Goal: Task Accomplishment & Management: Manage account settings

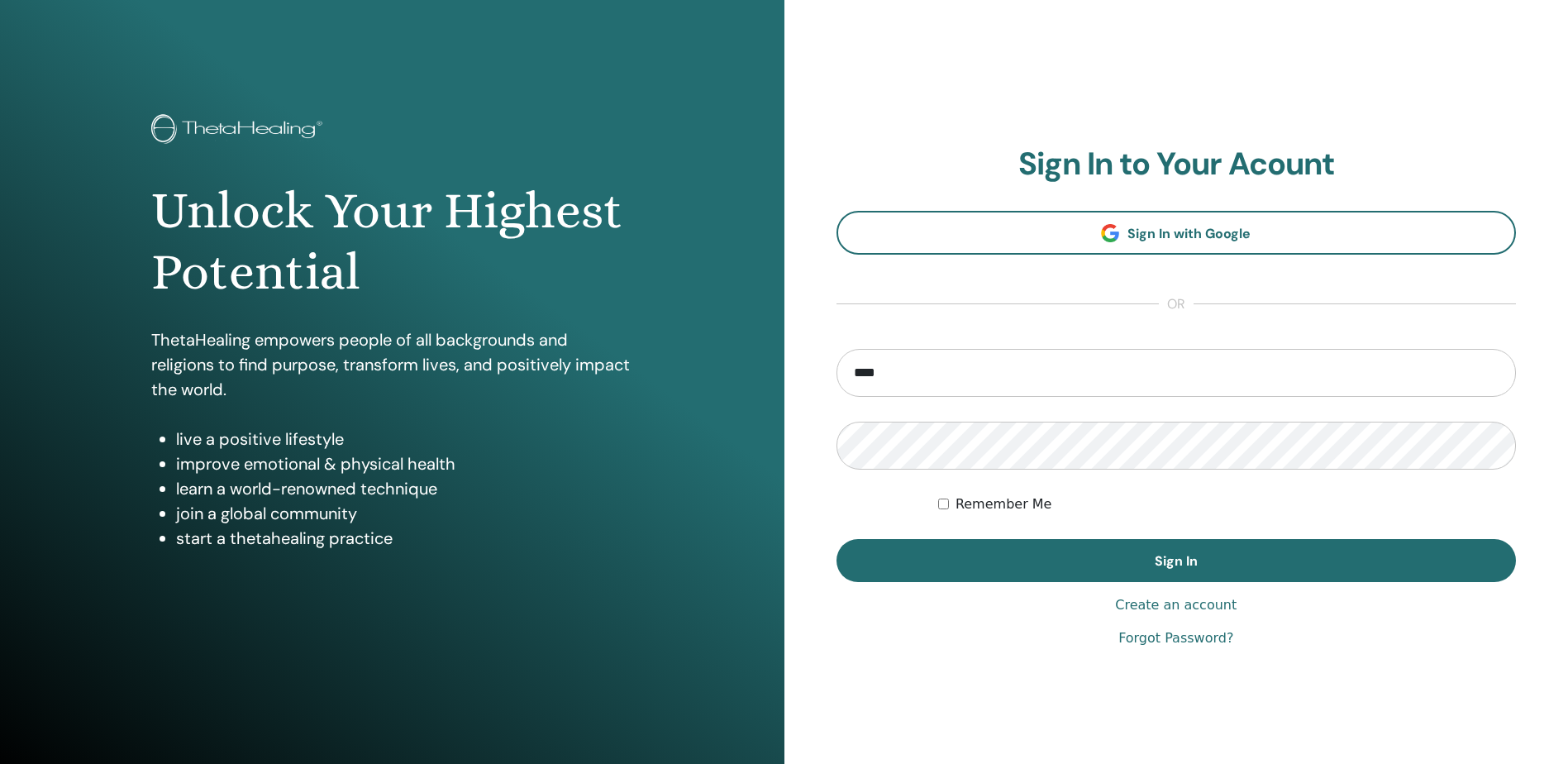
click at [913, 382] on input "****" at bounding box center [1177, 372] width 680 height 48
click at [1067, 384] on input "****" at bounding box center [1177, 372] width 680 height 48
type input "**********"
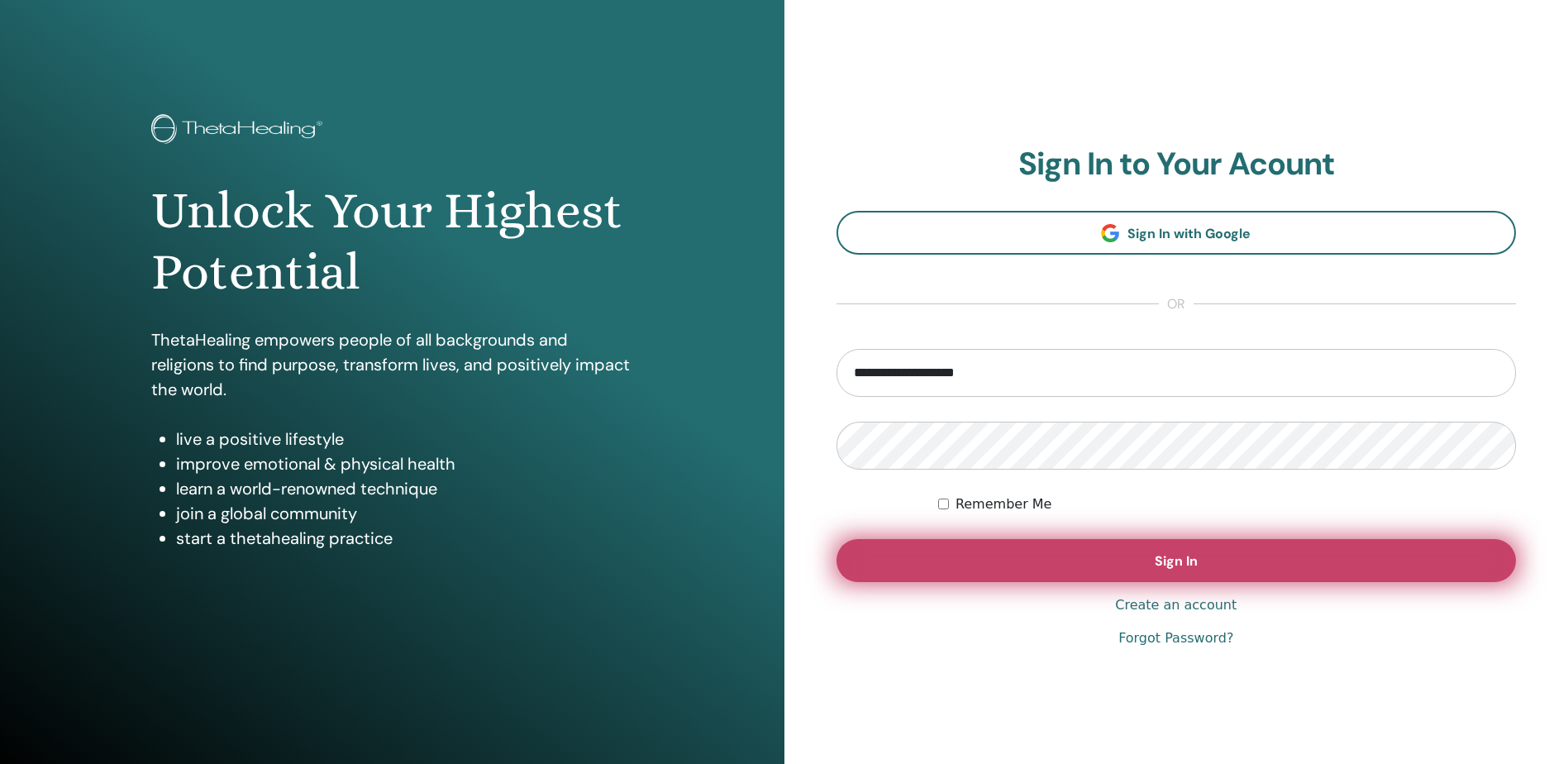
click at [1167, 558] on span "Sign In" at bounding box center [1177, 561] width 43 height 17
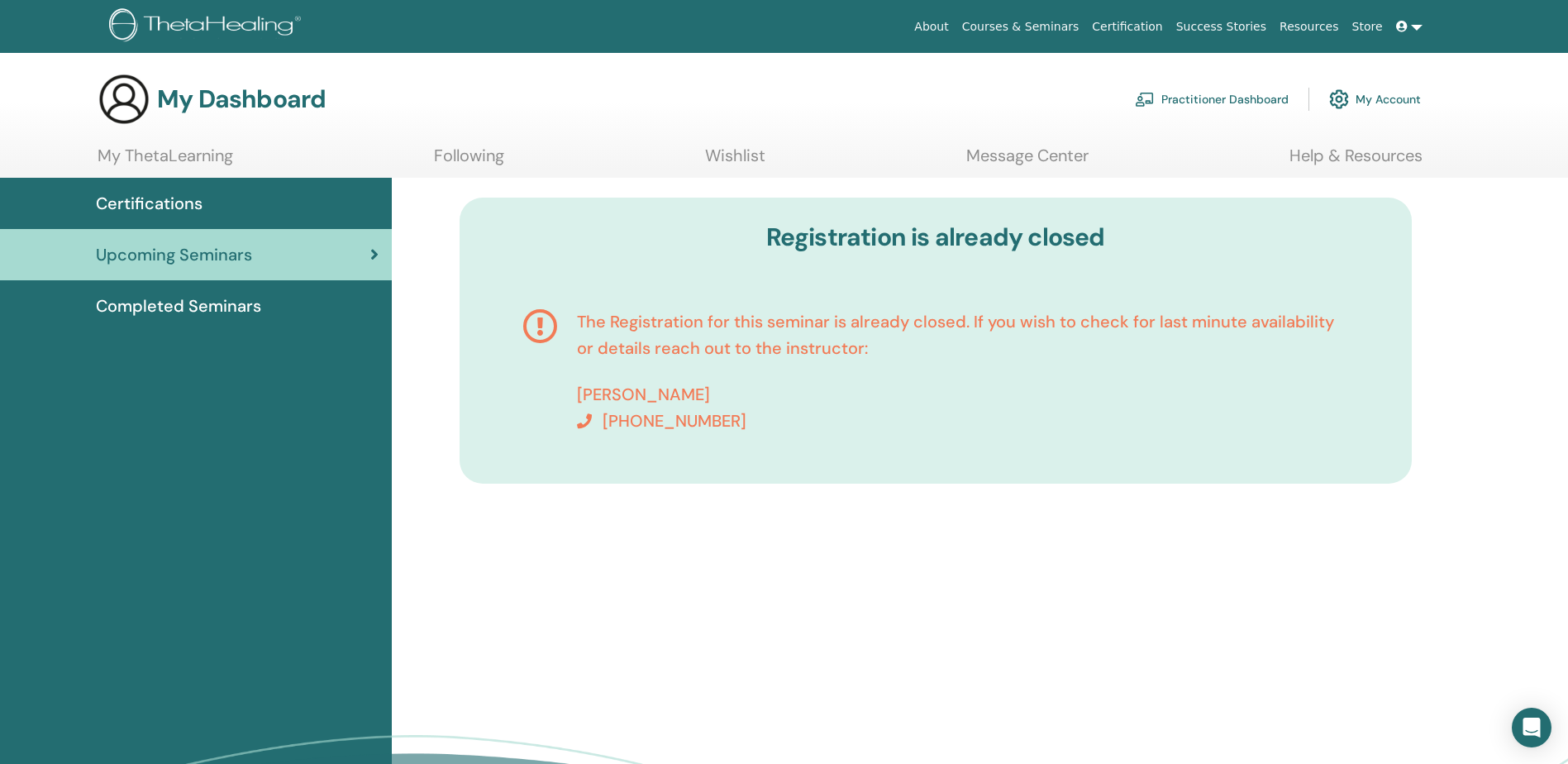
click at [1414, 25] on link at bounding box center [1409, 26] width 40 height 30
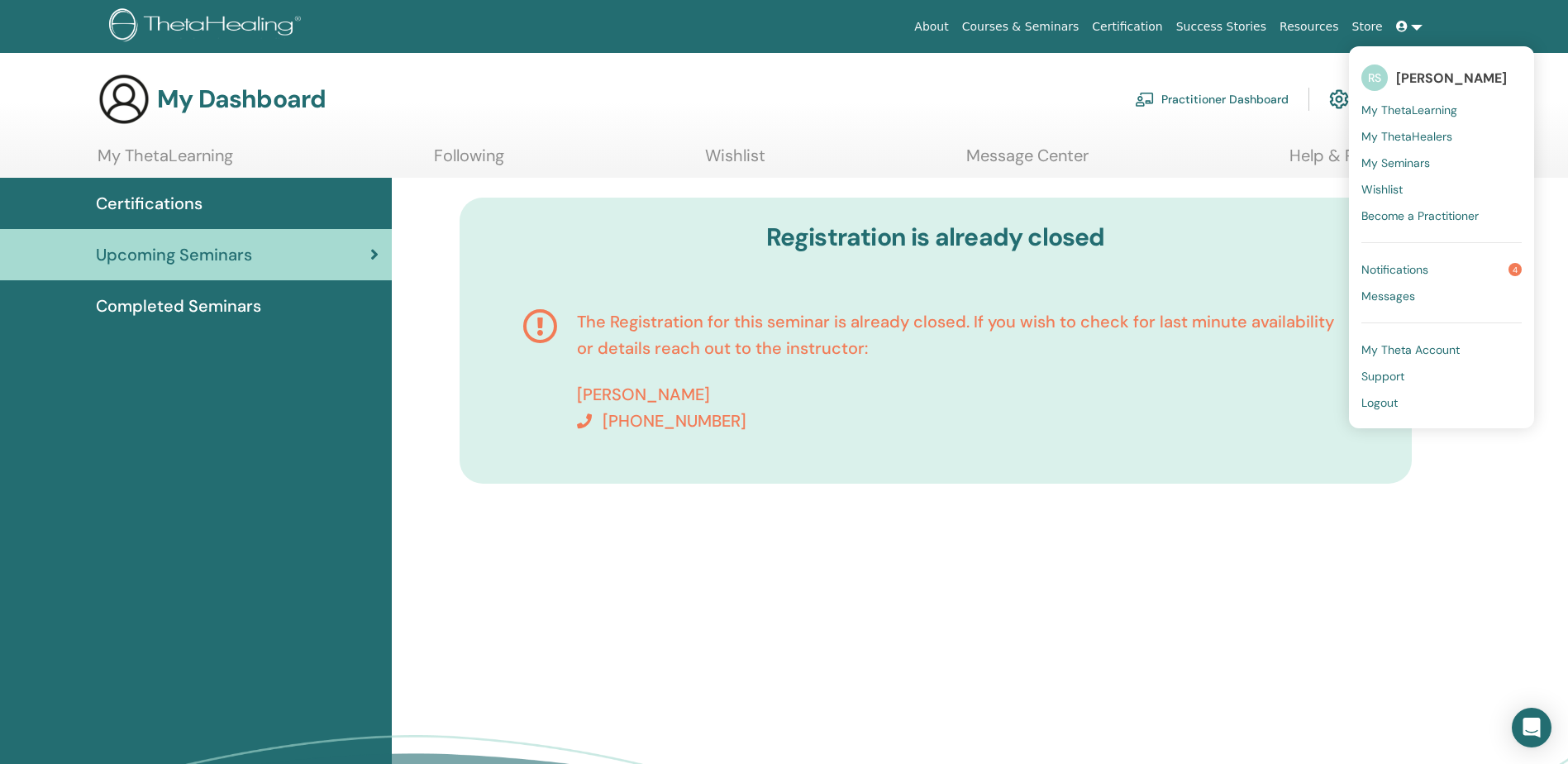
click at [1393, 264] on span "Notifications" at bounding box center [1394, 269] width 67 height 15
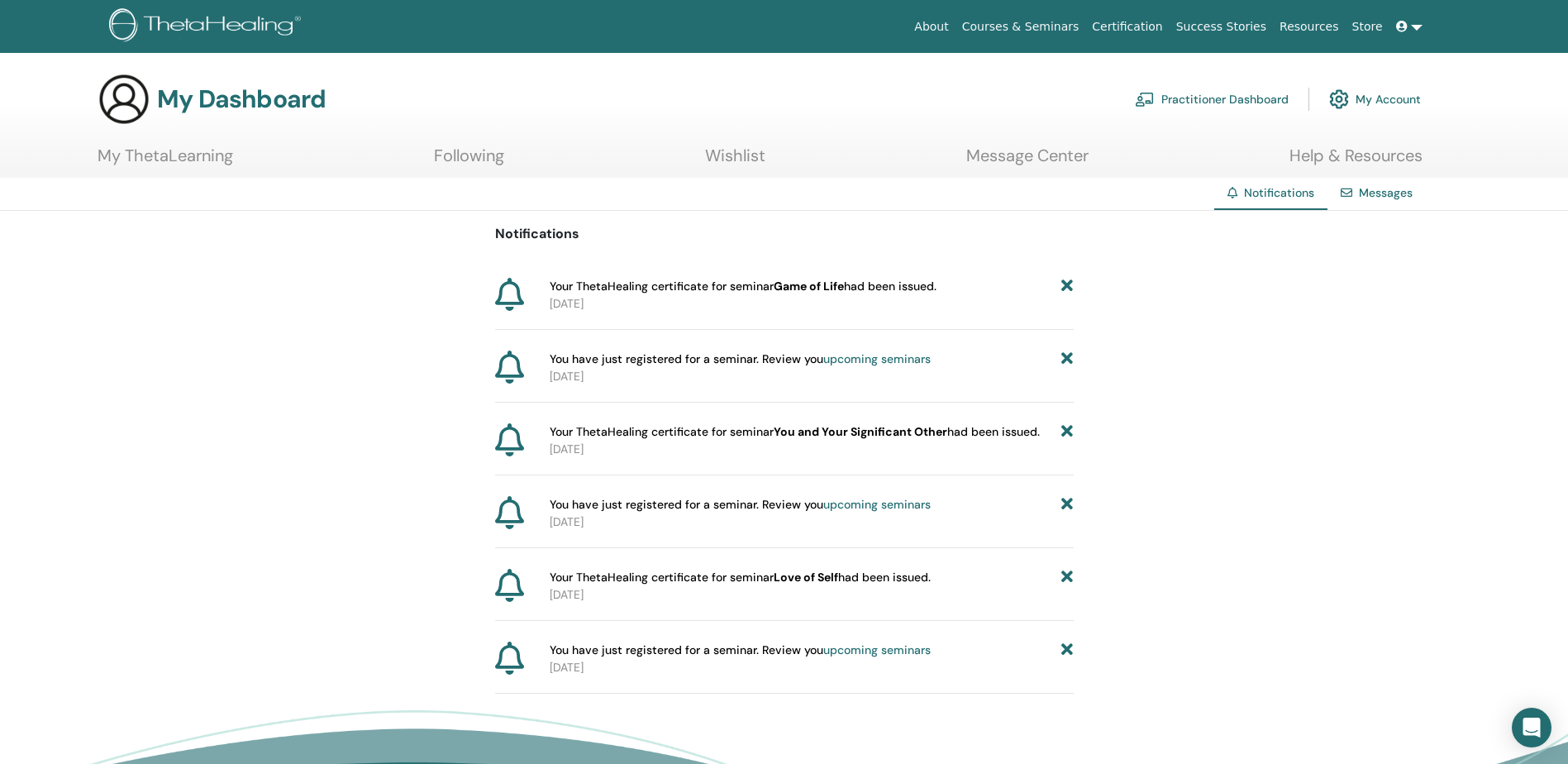
click at [1412, 29] on link at bounding box center [1409, 26] width 40 height 30
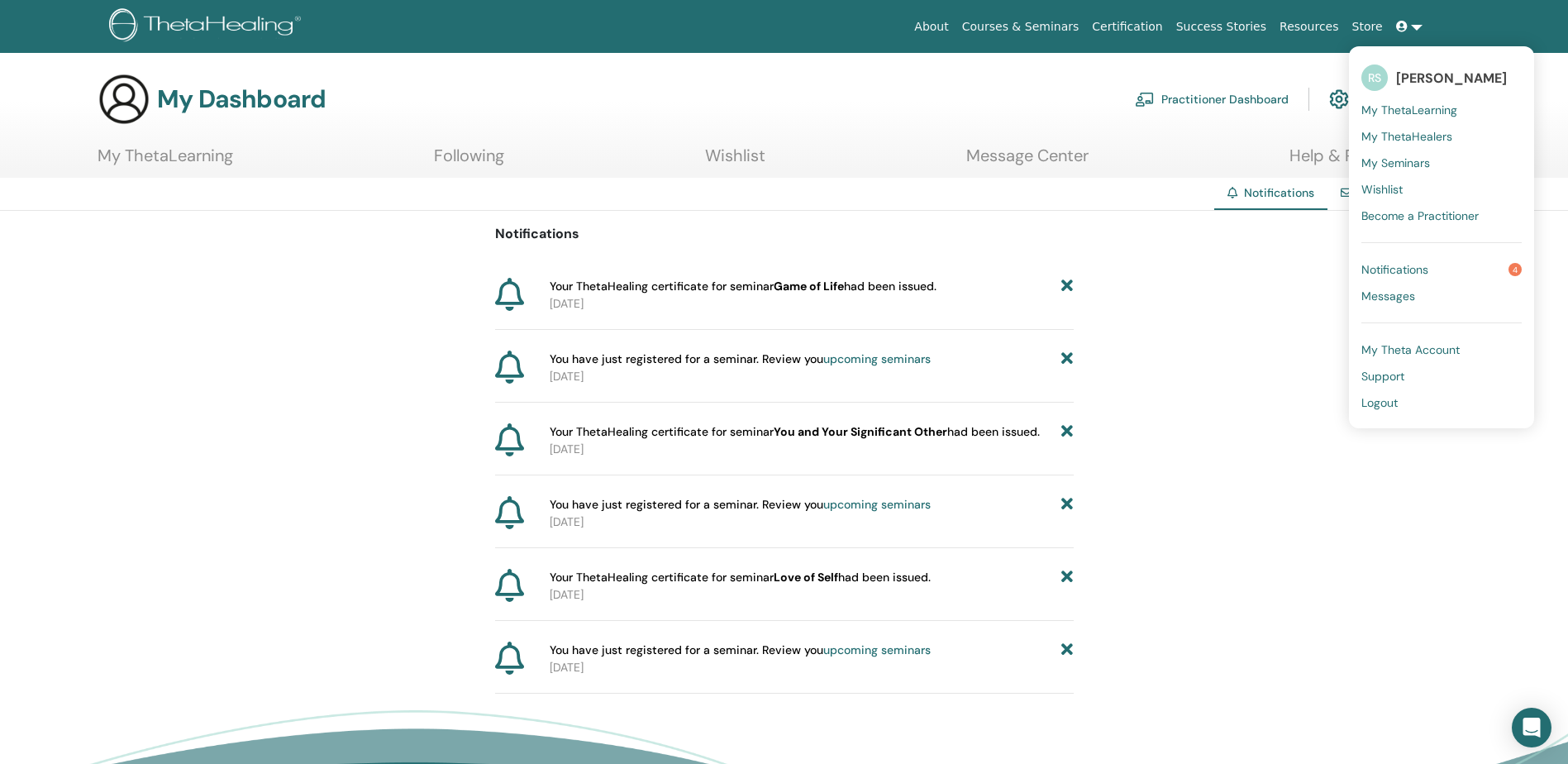
click at [1404, 161] on span "My Seminars" at bounding box center [1395, 163] width 69 height 15
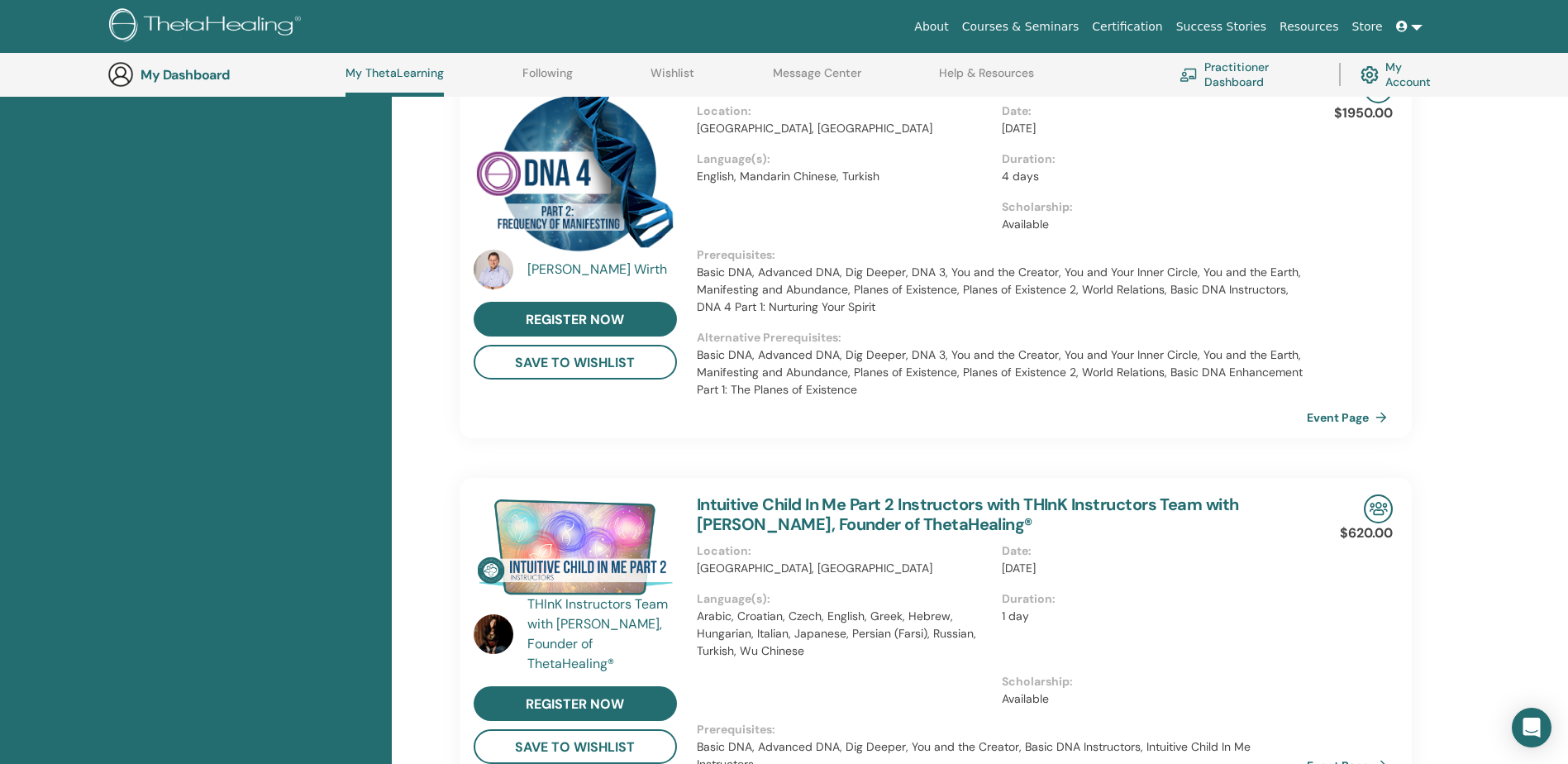
scroll to position [127, 0]
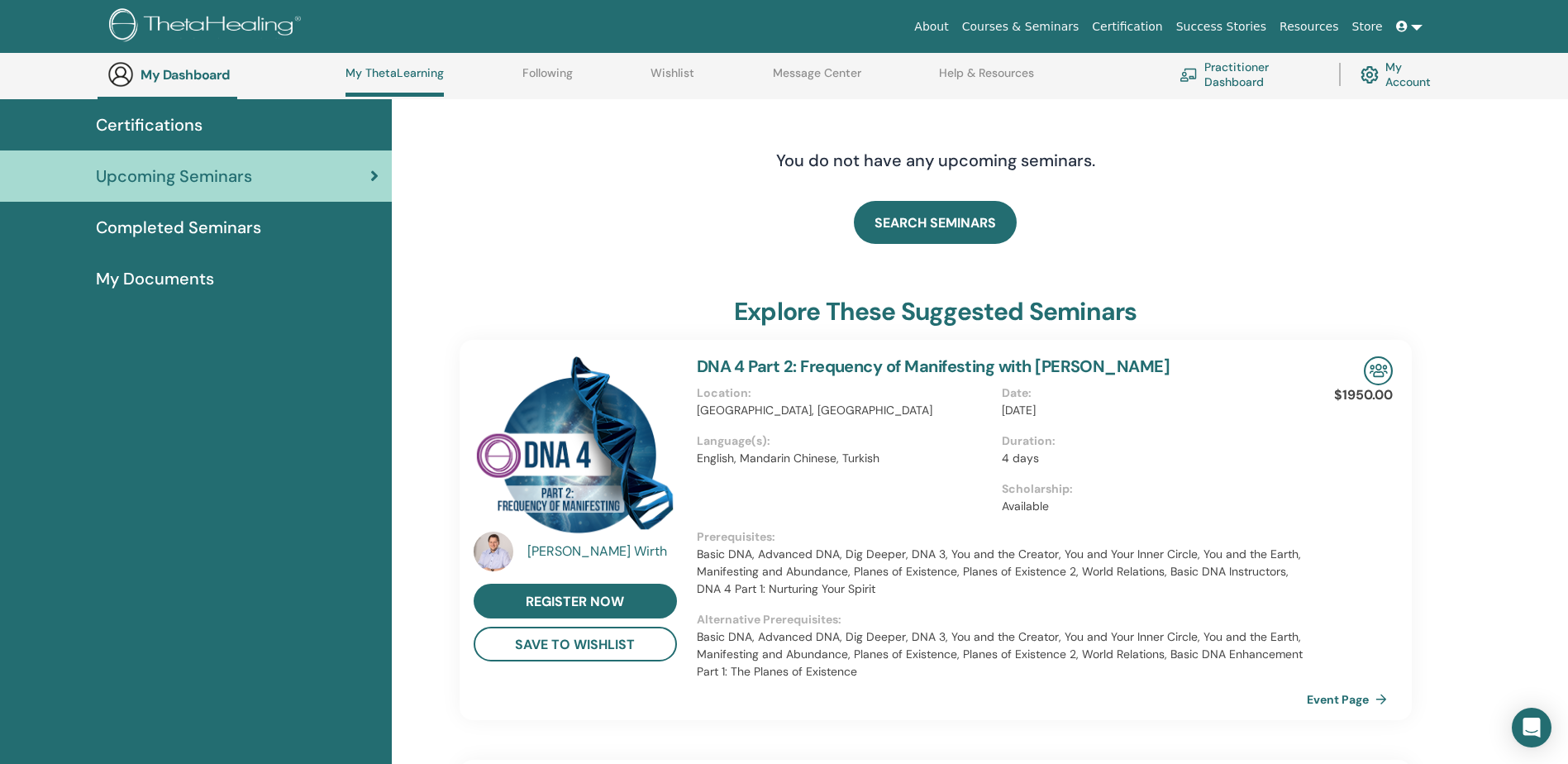
click at [1414, 30] on link at bounding box center [1409, 26] width 40 height 30
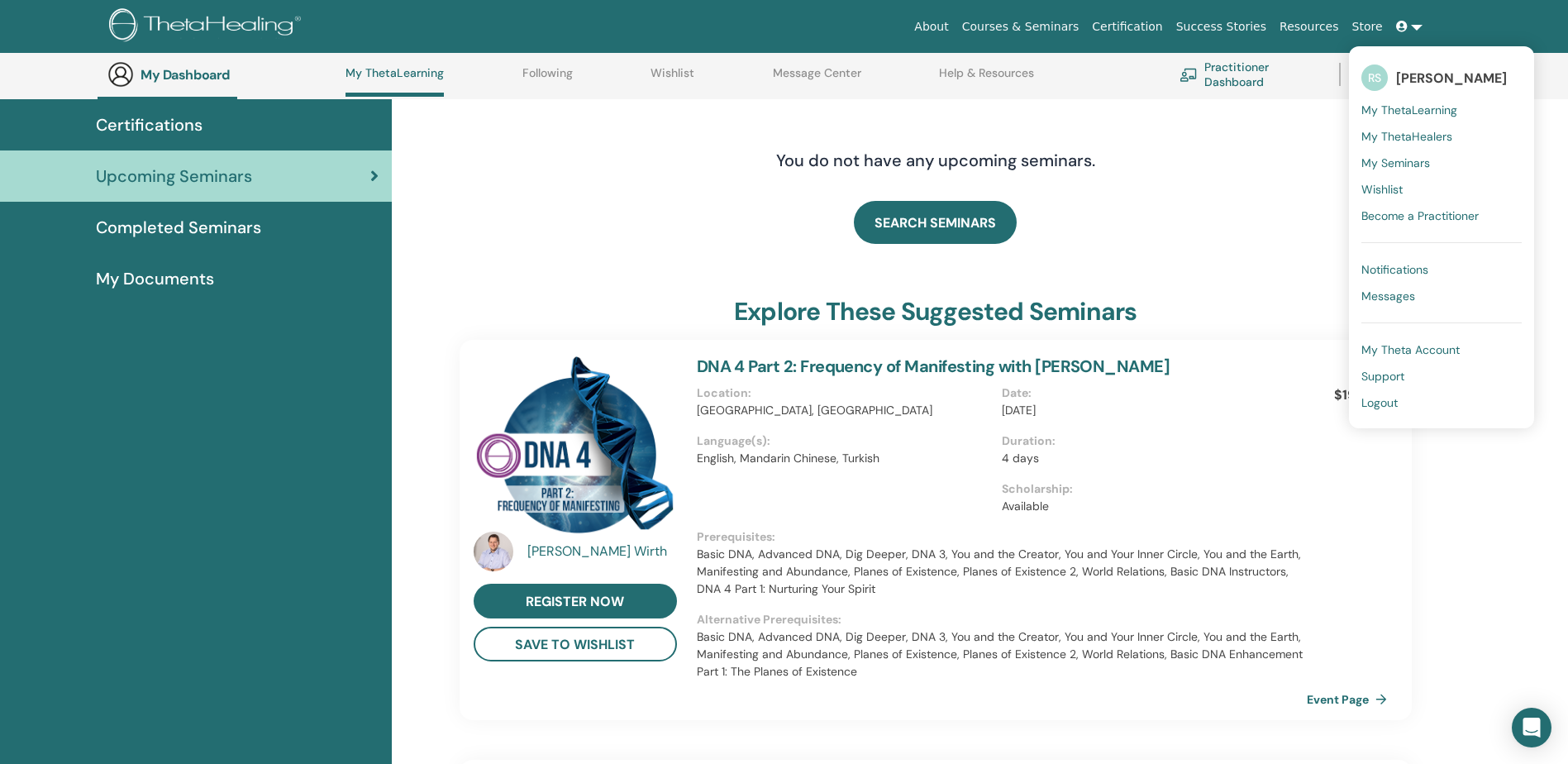
click at [1415, 139] on span "My ThetaHealers" at bounding box center [1406, 137] width 91 height 15
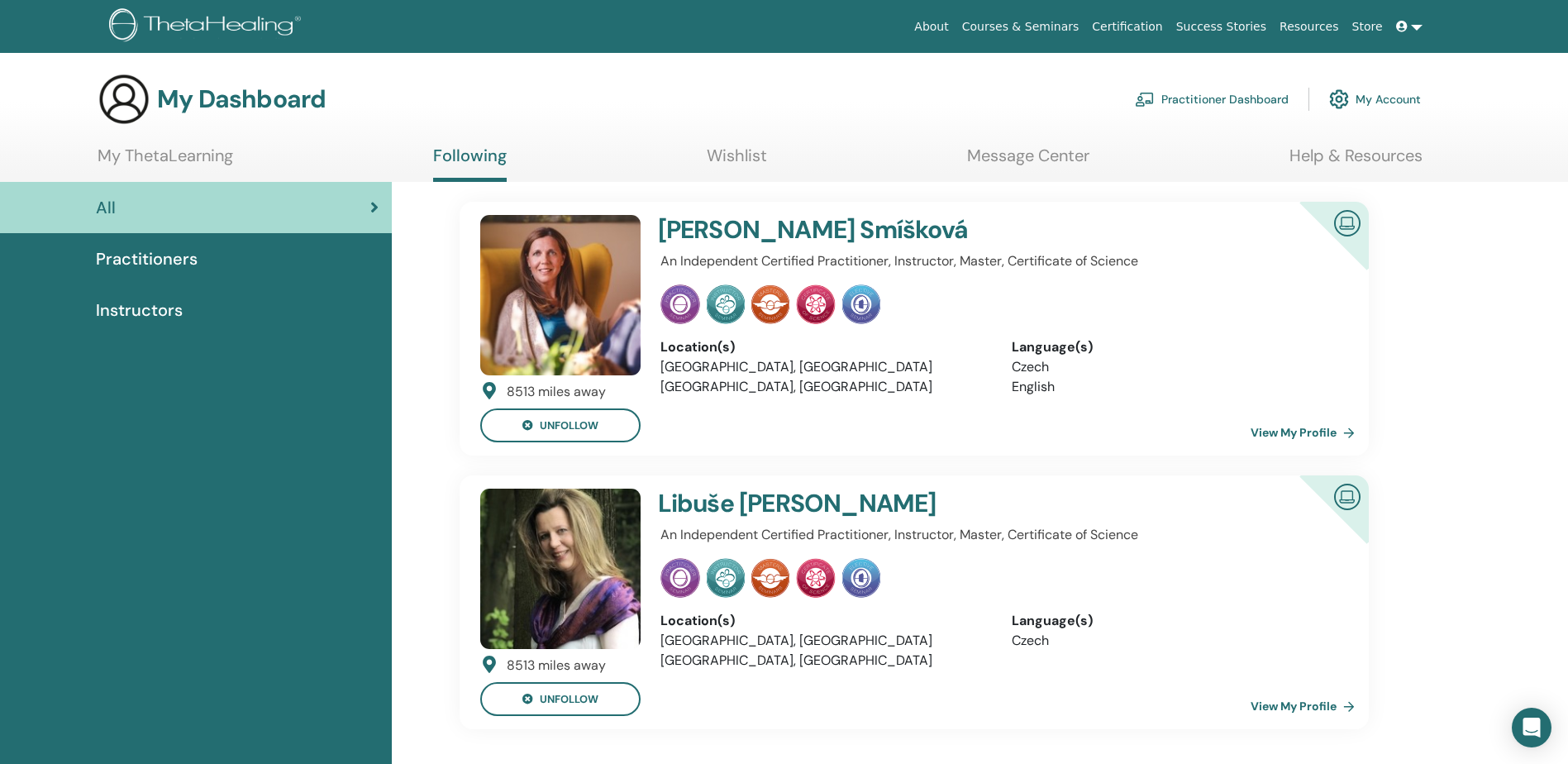
click at [1387, 101] on link "My Account" at bounding box center [1374, 99] width 92 height 37
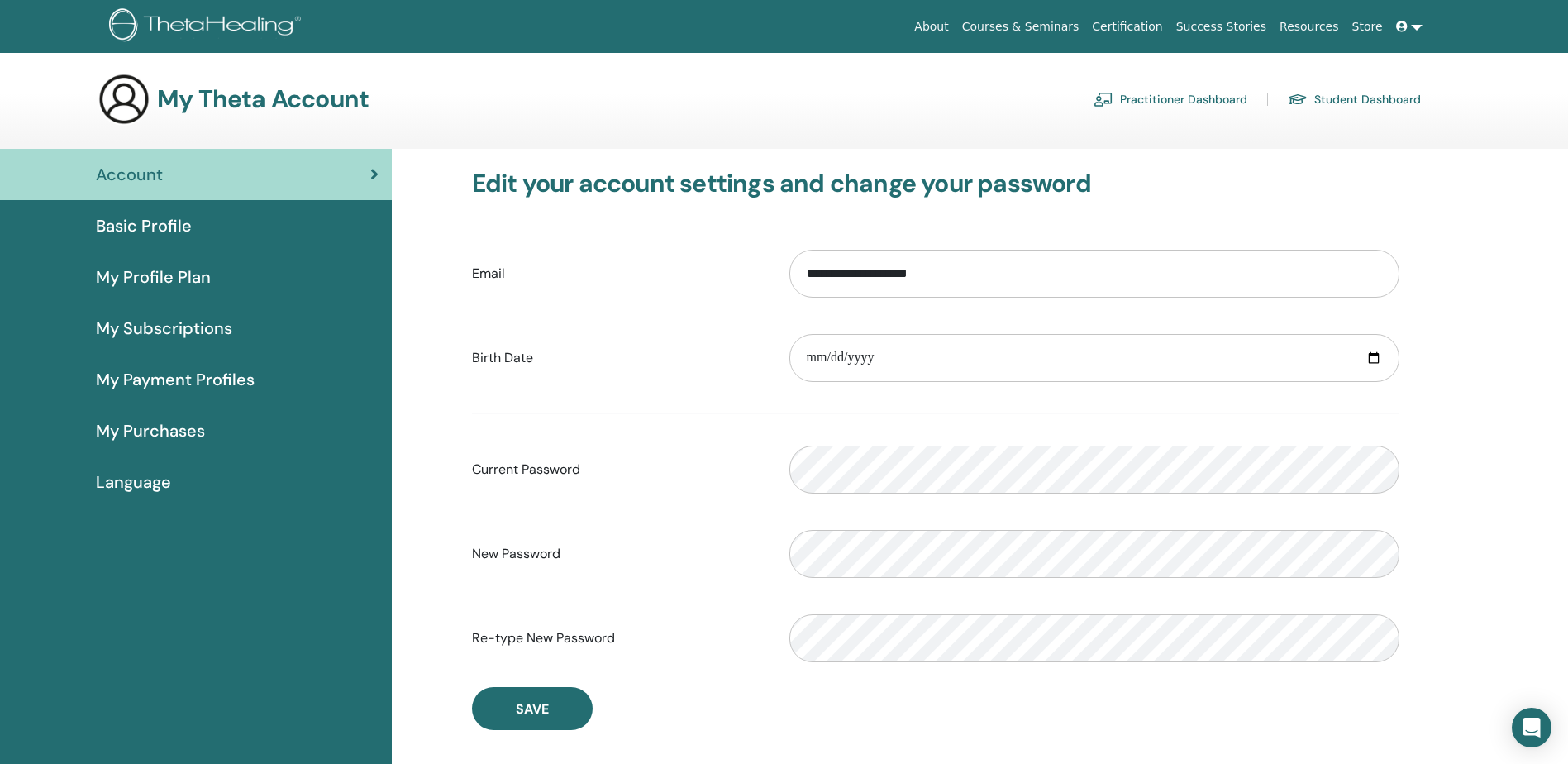
click at [1414, 25] on link at bounding box center [1409, 26] width 40 height 30
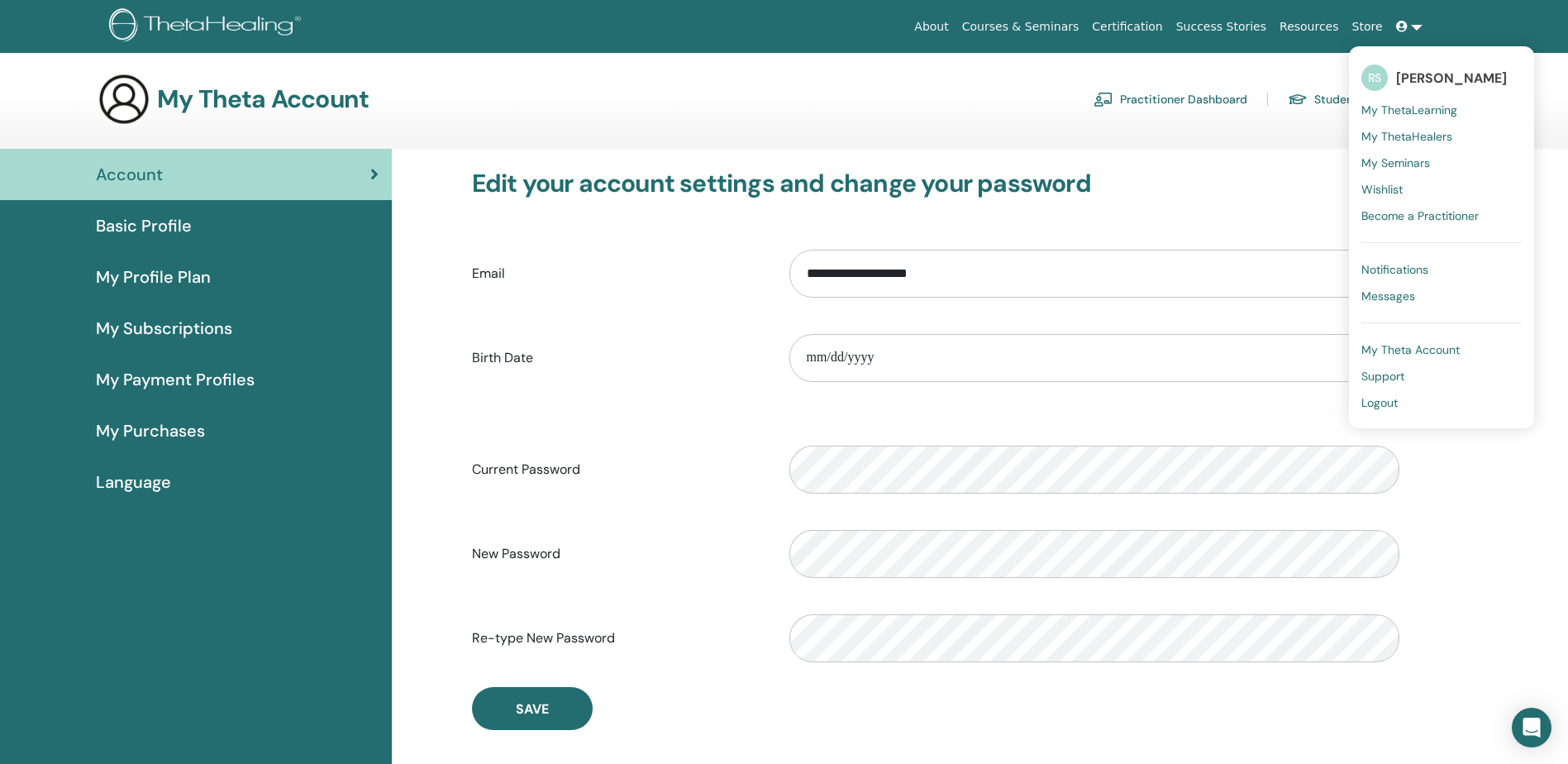
click at [1400, 159] on span "My Seminars" at bounding box center [1395, 163] width 69 height 15
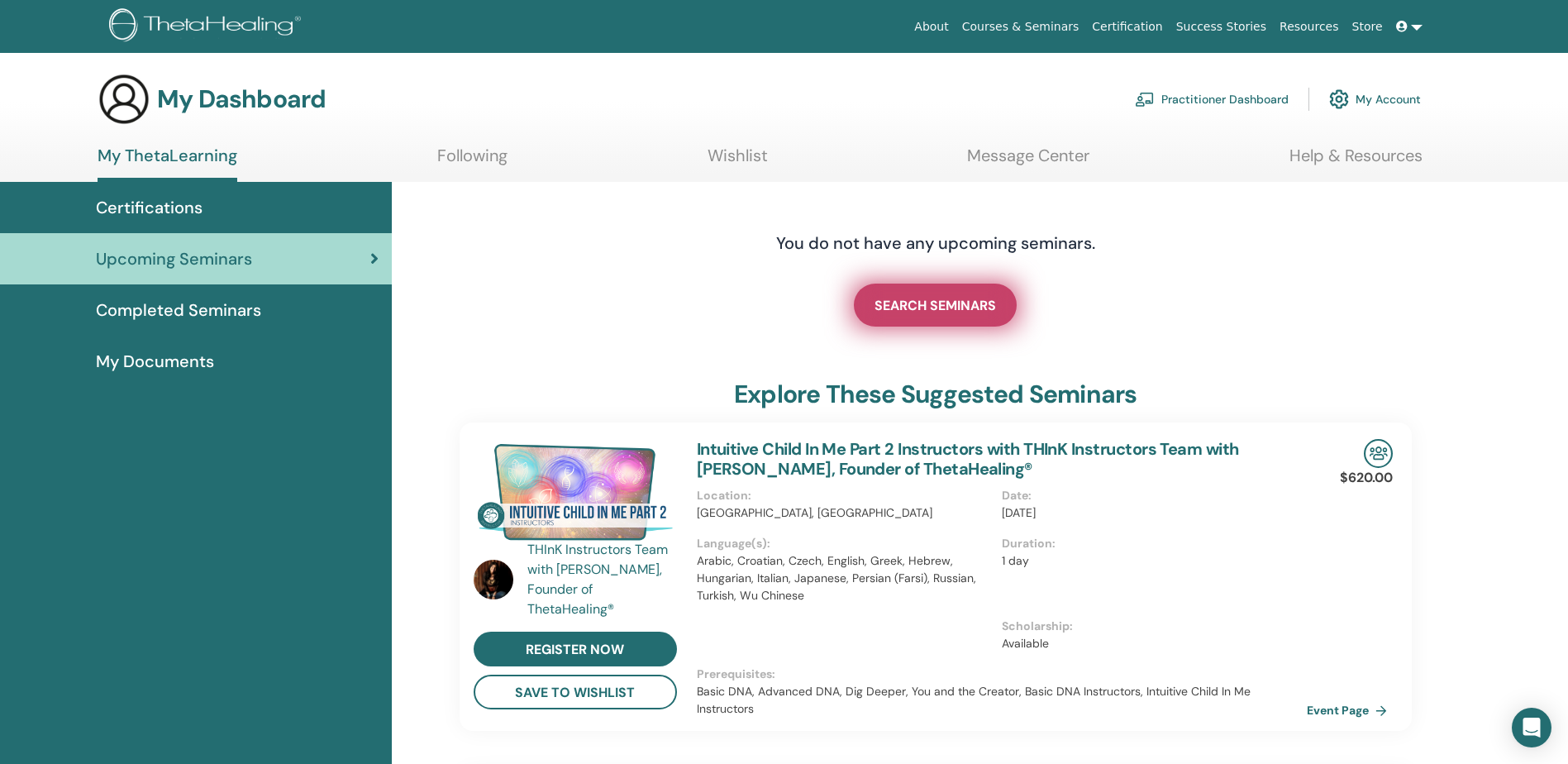
click at [948, 302] on span "SEARCH SEMINARS" at bounding box center [935, 305] width 122 height 17
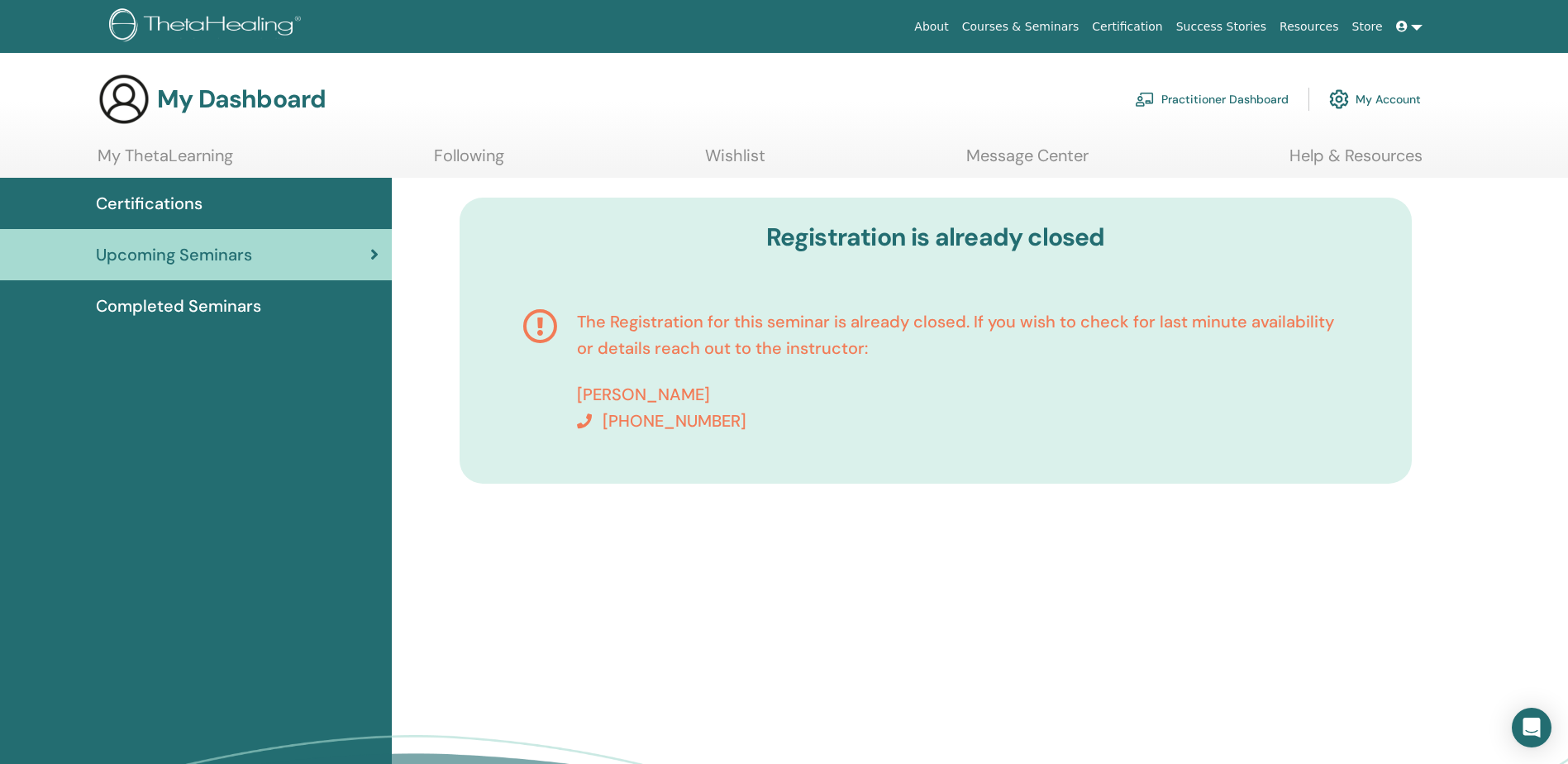
click at [189, 156] on link "My ThetaLearning" at bounding box center [165, 161] width 136 height 32
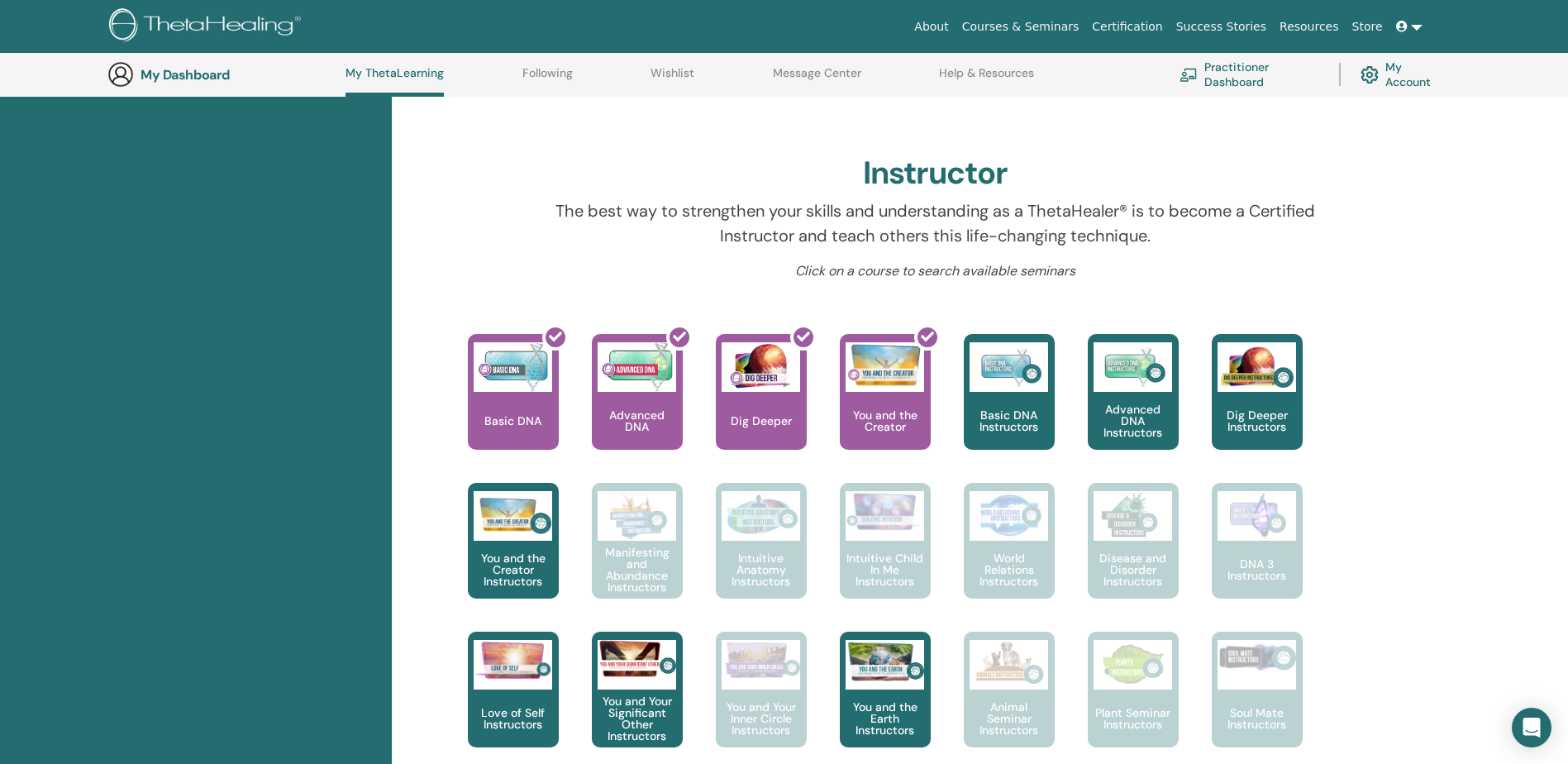
scroll to position [457, 0]
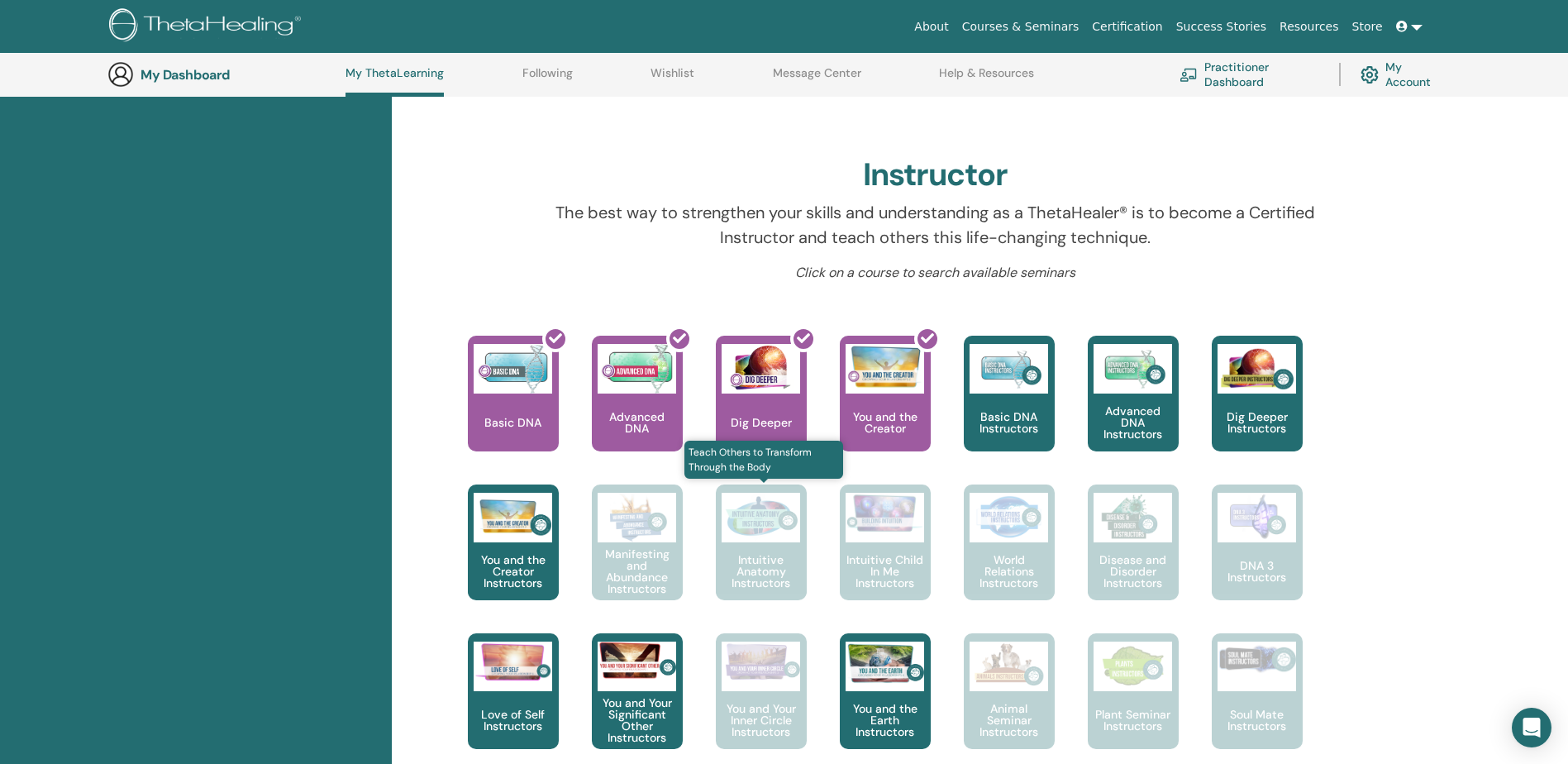
click at [775, 572] on p "Intuitive Anatomy Instructors" at bounding box center [761, 570] width 91 height 35
